Goal: Task Accomplishment & Management: Manage account settings

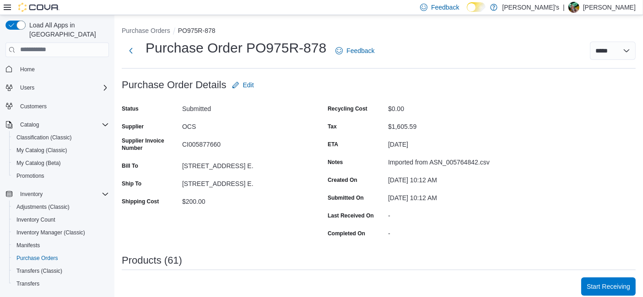
scroll to position [260, 0]
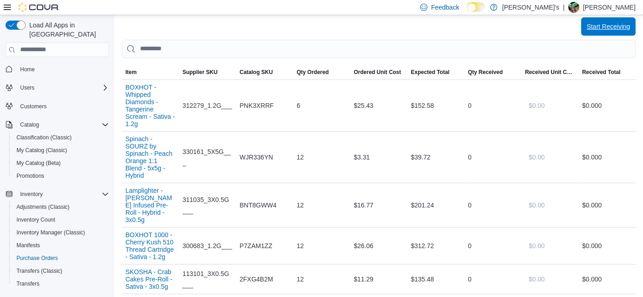
click at [616, 32] on span "Start Receiving" at bounding box center [607, 26] width 43 height 18
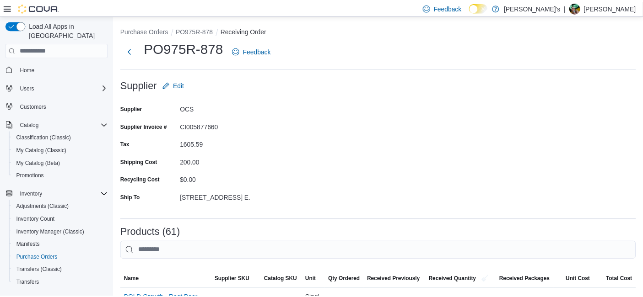
scroll to position [2745, 0]
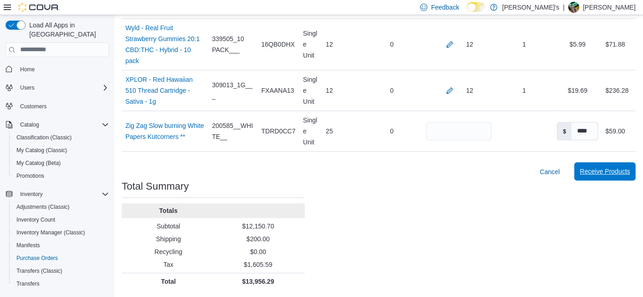
click at [602, 173] on span "Receive Products" at bounding box center [605, 171] width 50 height 9
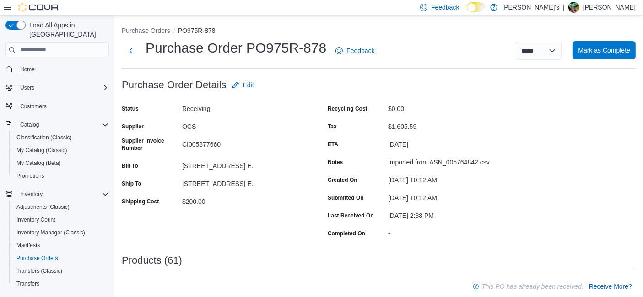
click at [614, 53] on span "Mark as Complete" at bounding box center [604, 50] width 52 height 9
click at [274, 65] on div "Purchase Order PO975R-878 Feedback ***** ***** Mark as Complete" at bounding box center [379, 54] width 514 height 30
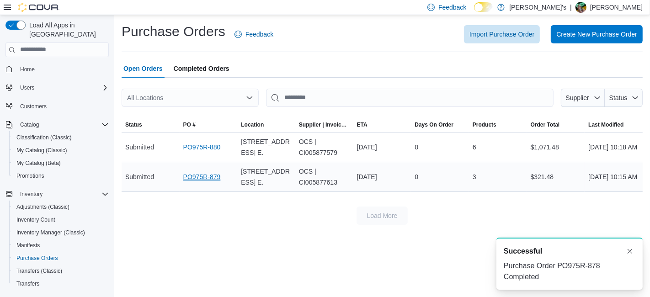
click at [214, 178] on link "PO975R-879" at bounding box center [202, 177] width 38 height 11
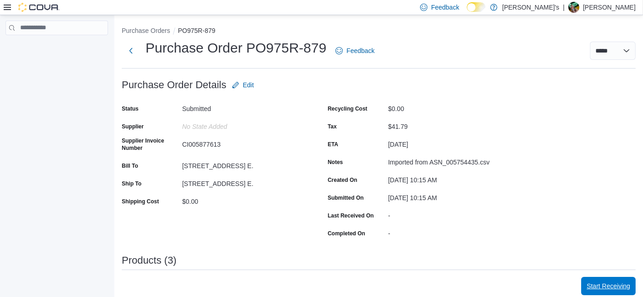
click at [620, 283] on span "Start Receiving" at bounding box center [607, 286] width 43 height 9
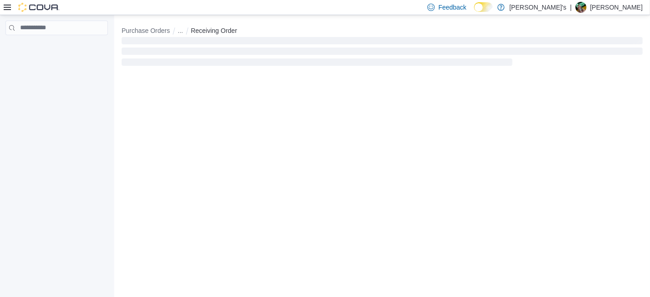
click at [650, 269] on div "Purchase Orders ... Receiving Order" at bounding box center [382, 156] width 536 height 283
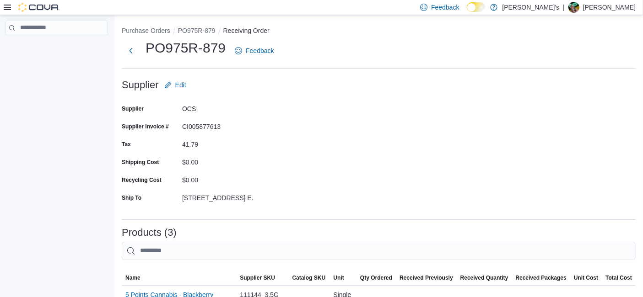
scroll to position [233, 0]
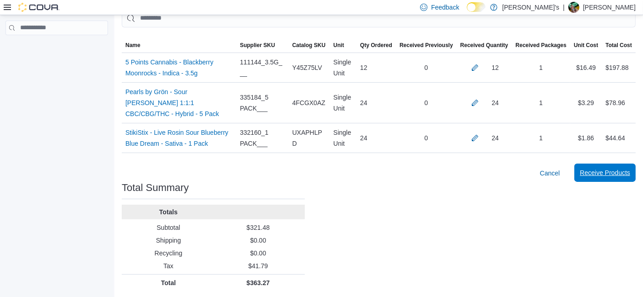
click at [603, 169] on span "Receive Products" at bounding box center [605, 172] width 50 height 9
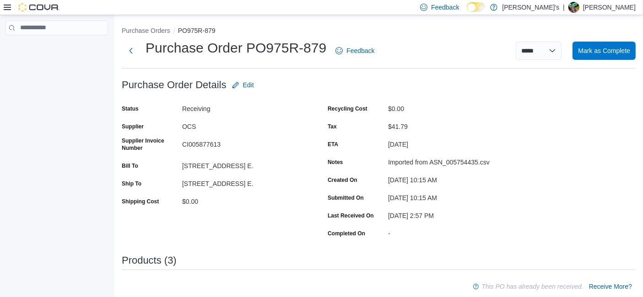
click at [621, 60] on div "Purchase Order PO975R-879 Feedback ***** ***** Mark as Complete" at bounding box center [379, 51] width 514 height 24
click at [614, 45] on span "Mark as Complete" at bounding box center [604, 50] width 52 height 18
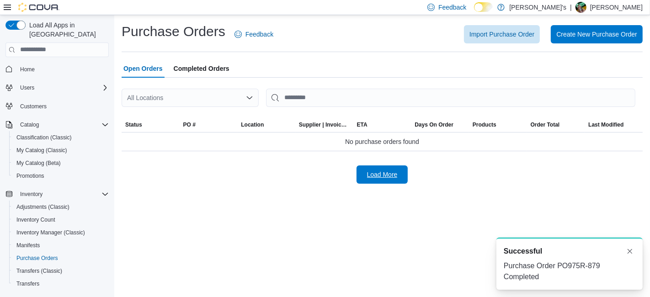
click at [387, 176] on span "Load More" at bounding box center [382, 174] width 31 height 9
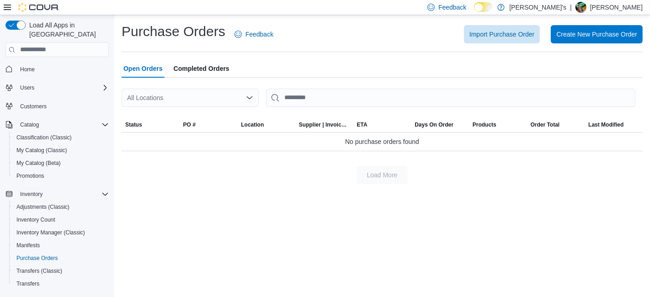
click at [183, 67] on span "Completed Orders" at bounding box center [202, 68] width 56 height 18
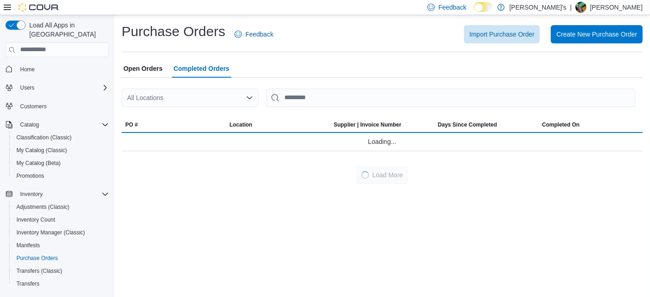
click at [130, 64] on span "Open Orders" at bounding box center [143, 68] width 39 height 18
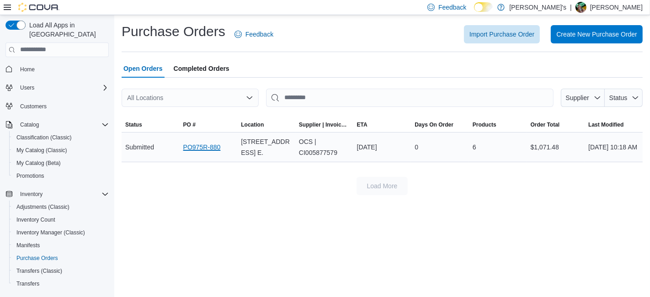
click at [203, 147] on link "PO975R-880" at bounding box center [202, 147] width 38 height 11
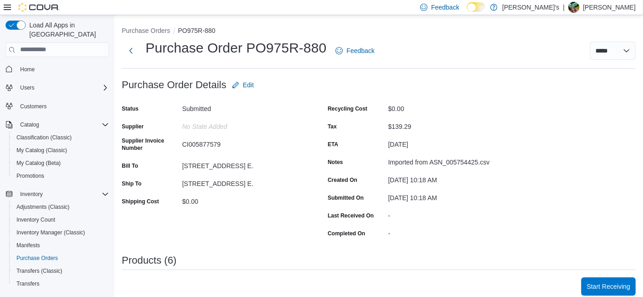
scroll to position [260, 0]
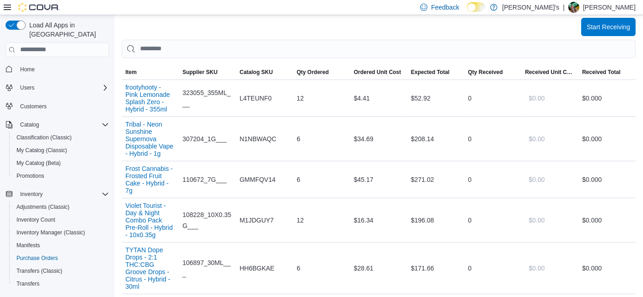
click at [620, 36] on div "Start Receiving Sorting EuiBasicTable with search callback Item Supplier SKU Ca…" at bounding box center [379, 186] width 514 height 336
click at [614, 24] on span "Start Receiving" at bounding box center [607, 26] width 43 height 9
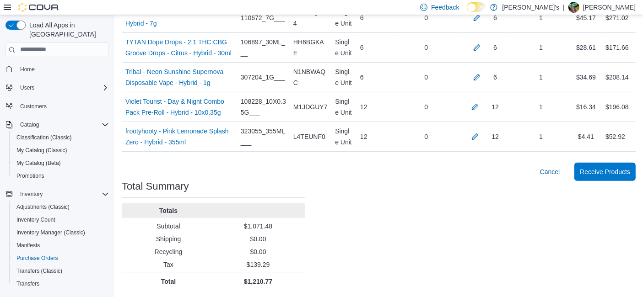
scroll to position [344, 0]
click at [599, 167] on span "Receive Products" at bounding box center [605, 171] width 50 height 18
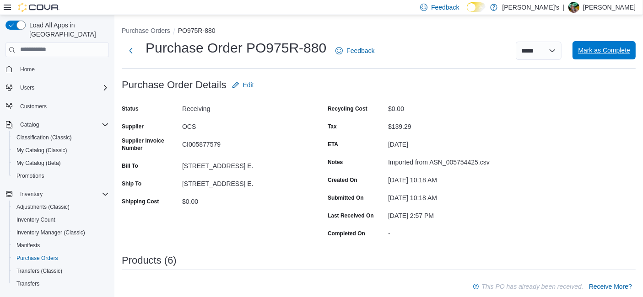
click at [597, 44] on span "Mark as Complete" at bounding box center [604, 50] width 52 height 18
